Goal: Transaction & Acquisition: Purchase product/service

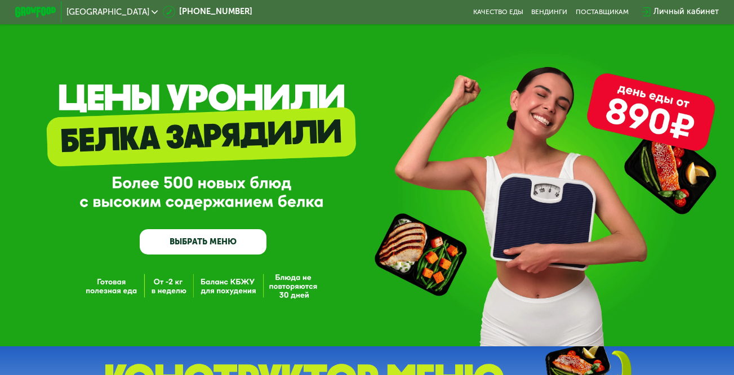
click at [208, 243] on link "ВЫБРАТЬ МЕНЮ" at bounding box center [203, 241] width 127 height 25
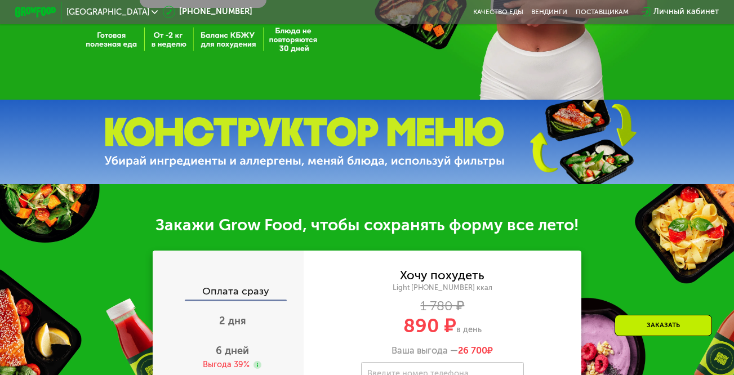
scroll to position [190, 0]
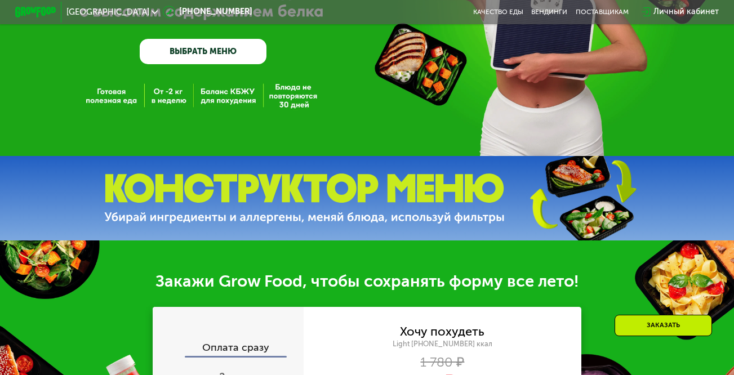
click at [202, 52] on link "ВЫБРАТЬ МЕНЮ" at bounding box center [203, 51] width 127 height 25
click at [198, 56] on link "ВЫБРАТЬ МЕНЮ" at bounding box center [203, 51] width 127 height 25
